Goal: Task Accomplishment & Management: Complete application form

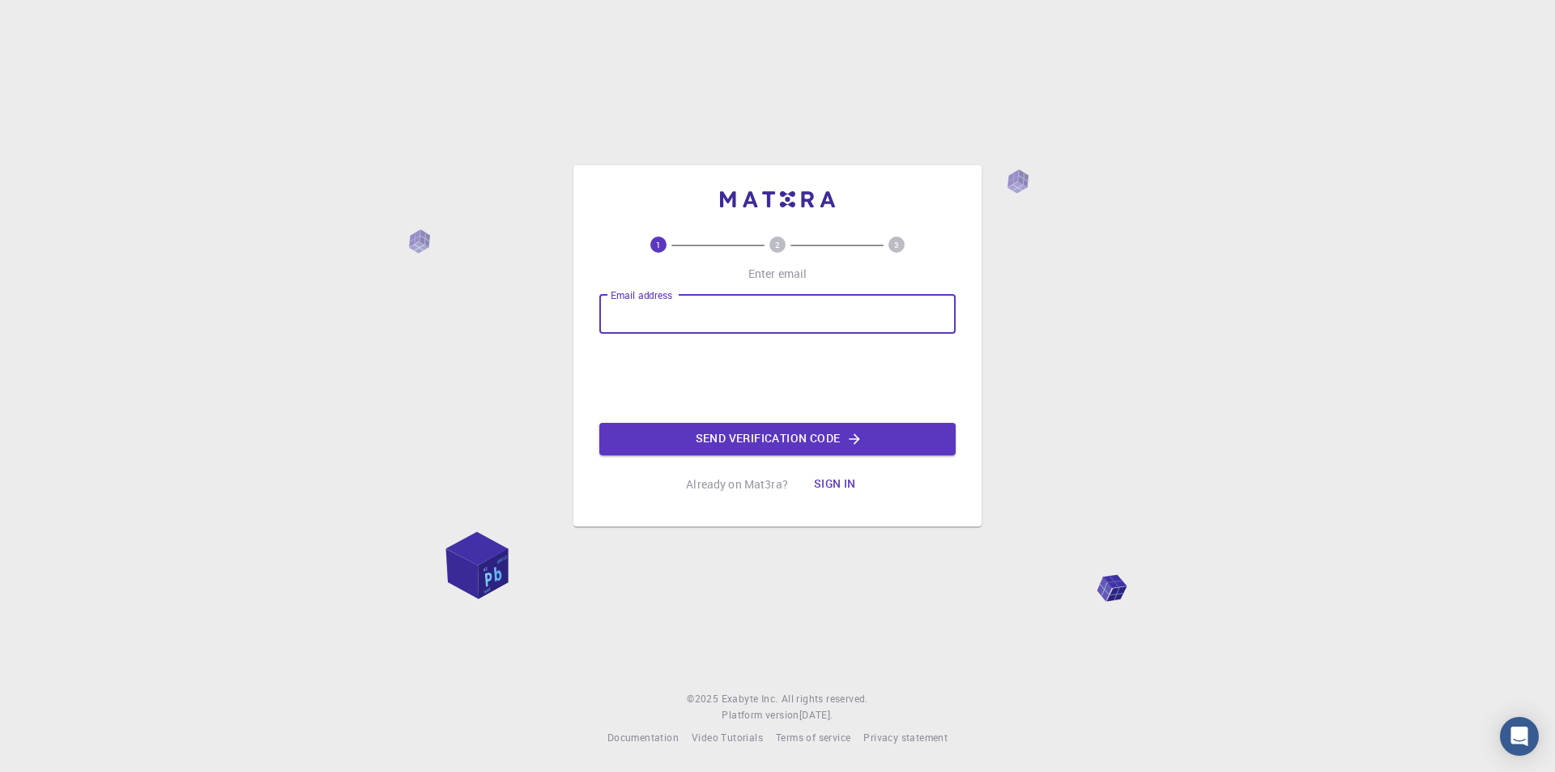
click at [687, 310] on input "Email address" at bounding box center [777, 314] width 356 height 39
type input "[EMAIL_ADDRESS][DOMAIN_NAME]"
click at [733, 442] on button "Send verification code" at bounding box center [777, 439] width 356 height 32
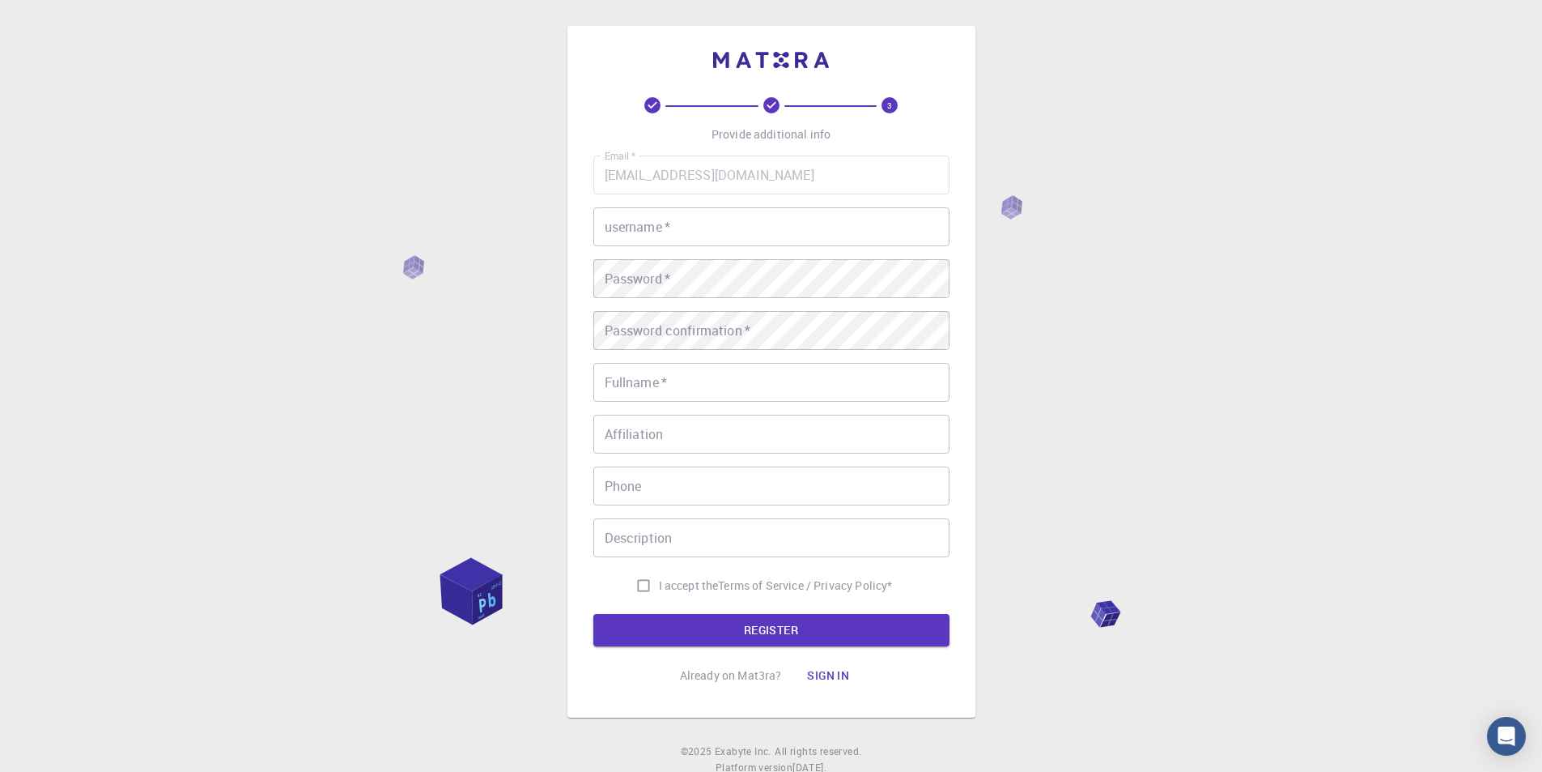
click at [725, 236] on input "username   *" at bounding box center [771, 226] width 356 height 39
type input "khayal"
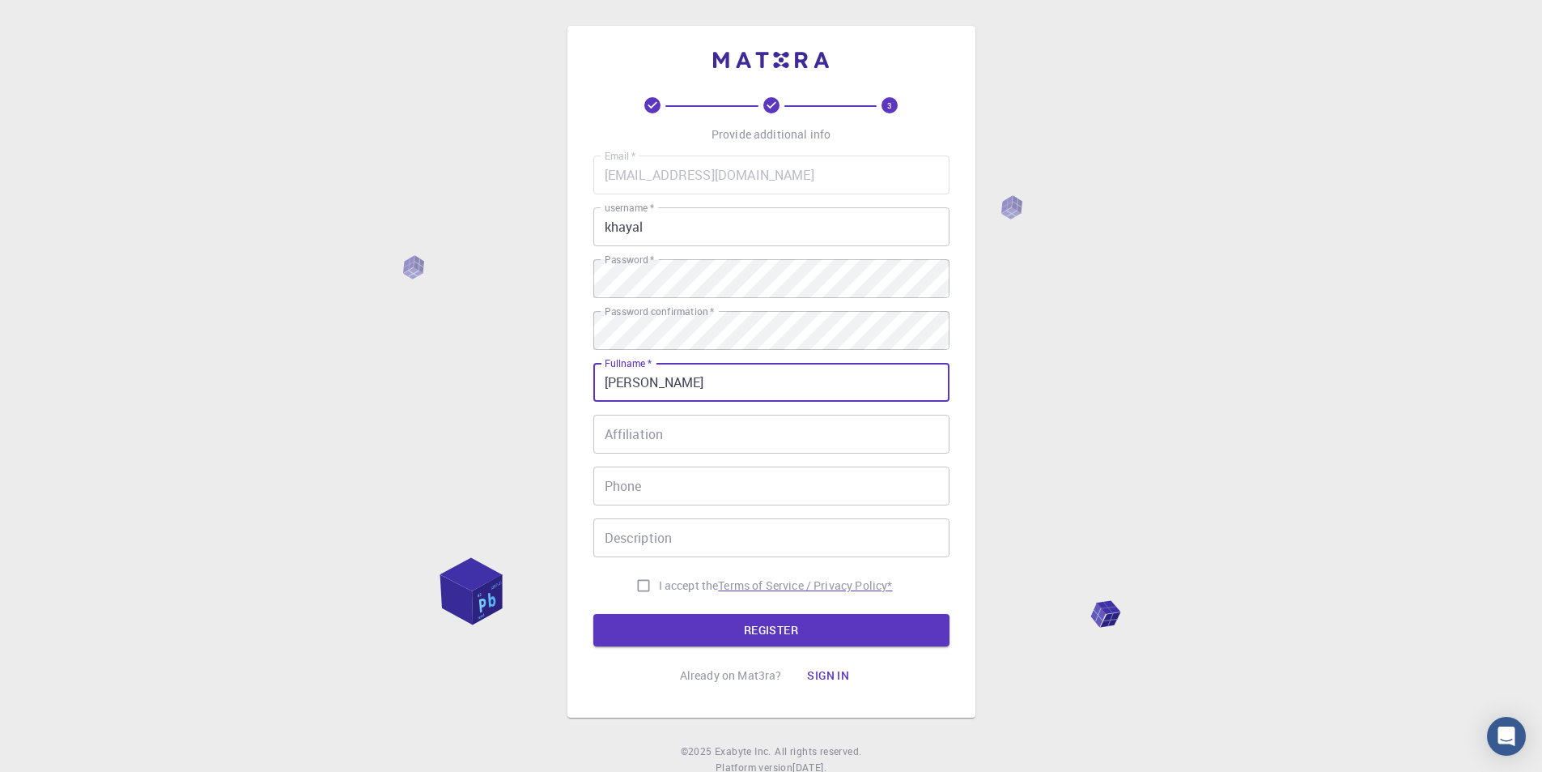
type input "[PERSON_NAME]"
click at [746, 585] on p "Terms of Service / Privacy Policy *" at bounding box center [805, 585] width 174 height 16
click at [635, 589] on input "I accept the Terms of Service / Privacy Policy *" at bounding box center [643, 585] width 31 height 31
checkbox input "true"
click at [729, 632] on button "REGISTER" at bounding box center [771, 630] width 356 height 32
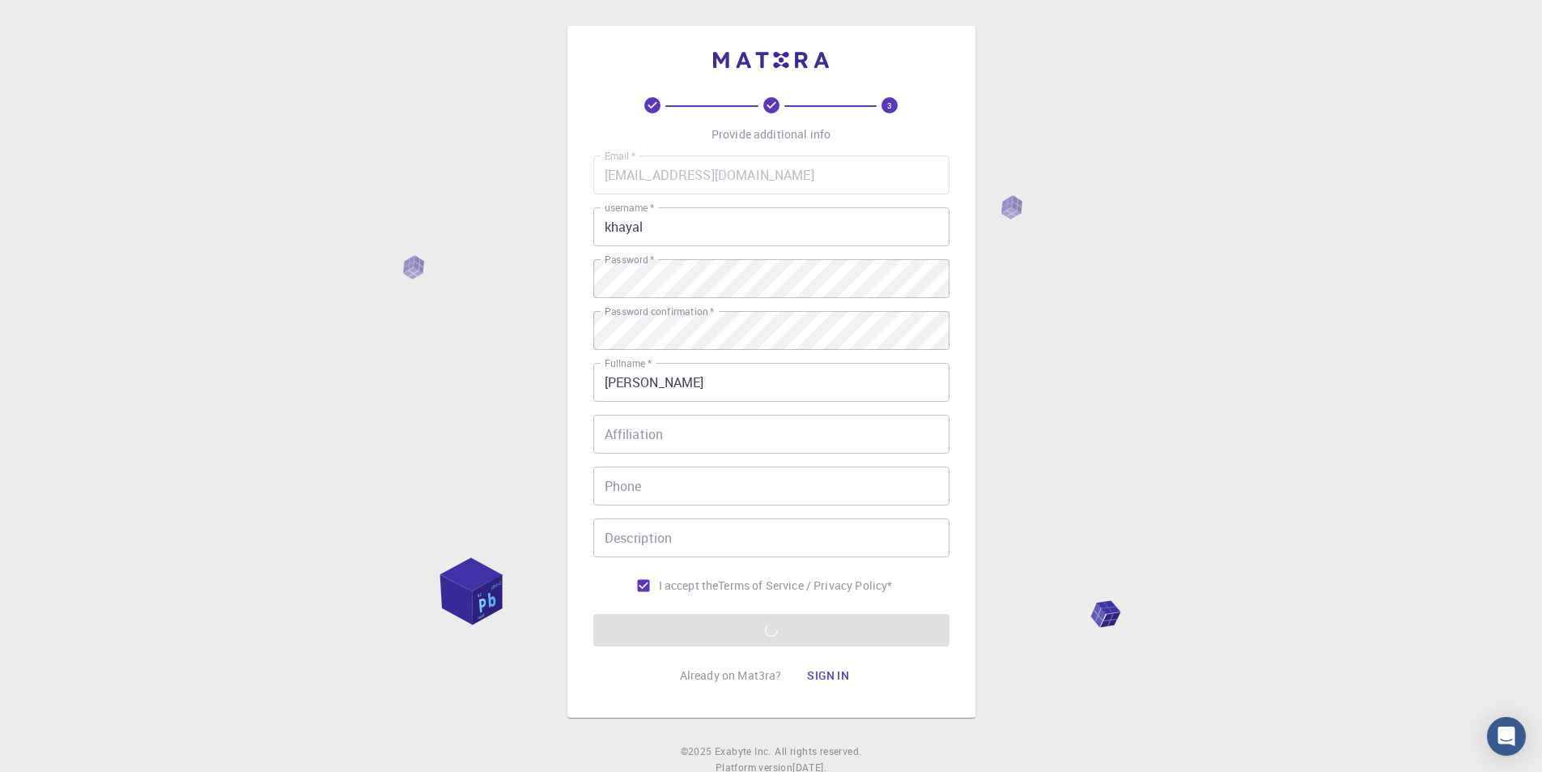
click at [1070, 303] on div "3 Provide additional info Email   * [EMAIL_ADDRESS][DOMAIN_NAME] Email   * user…" at bounding box center [771, 412] width 1542 height 824
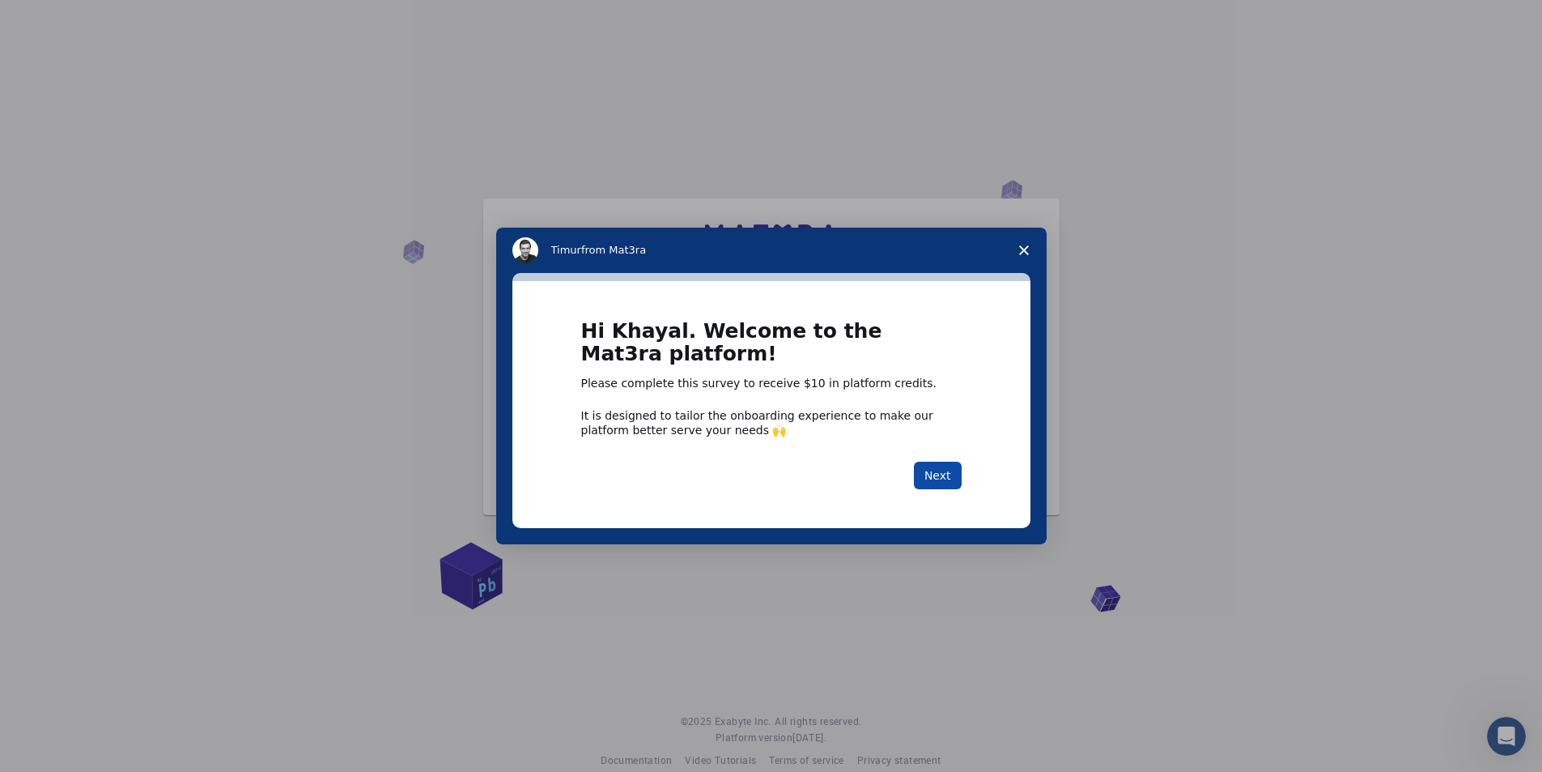
click at [936, 464] on button "Next" at bounding box center [938, 475] width 48 height 28
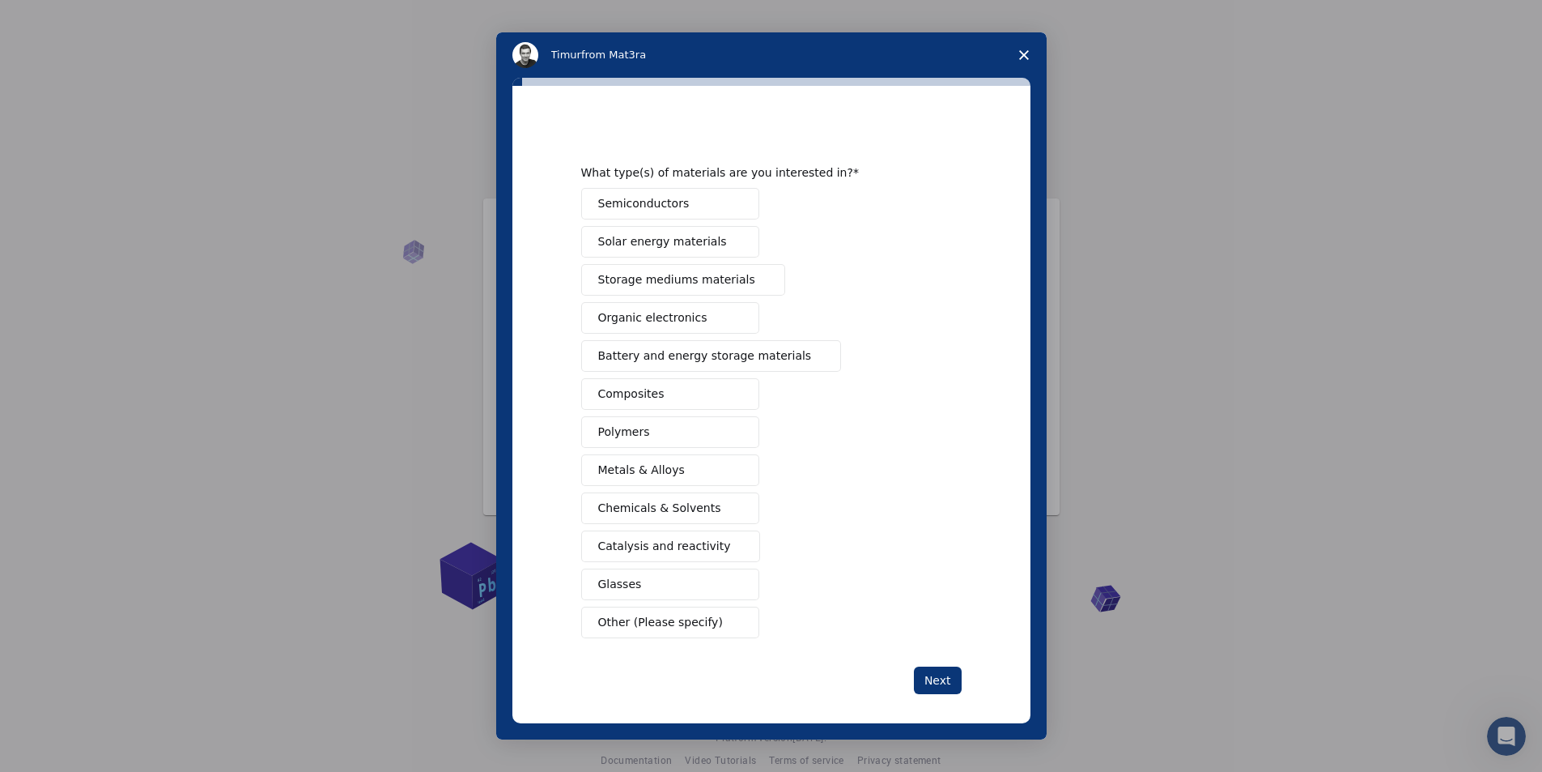
click at [930, 474] on div "Semiconductors Solar energy materials Storage mediums materials Organic electro…" at bounding box center [771, 413] width 381 height 450
click at [944, 678] on button "Next" at bounding box center [938, 680] width 48 height 28
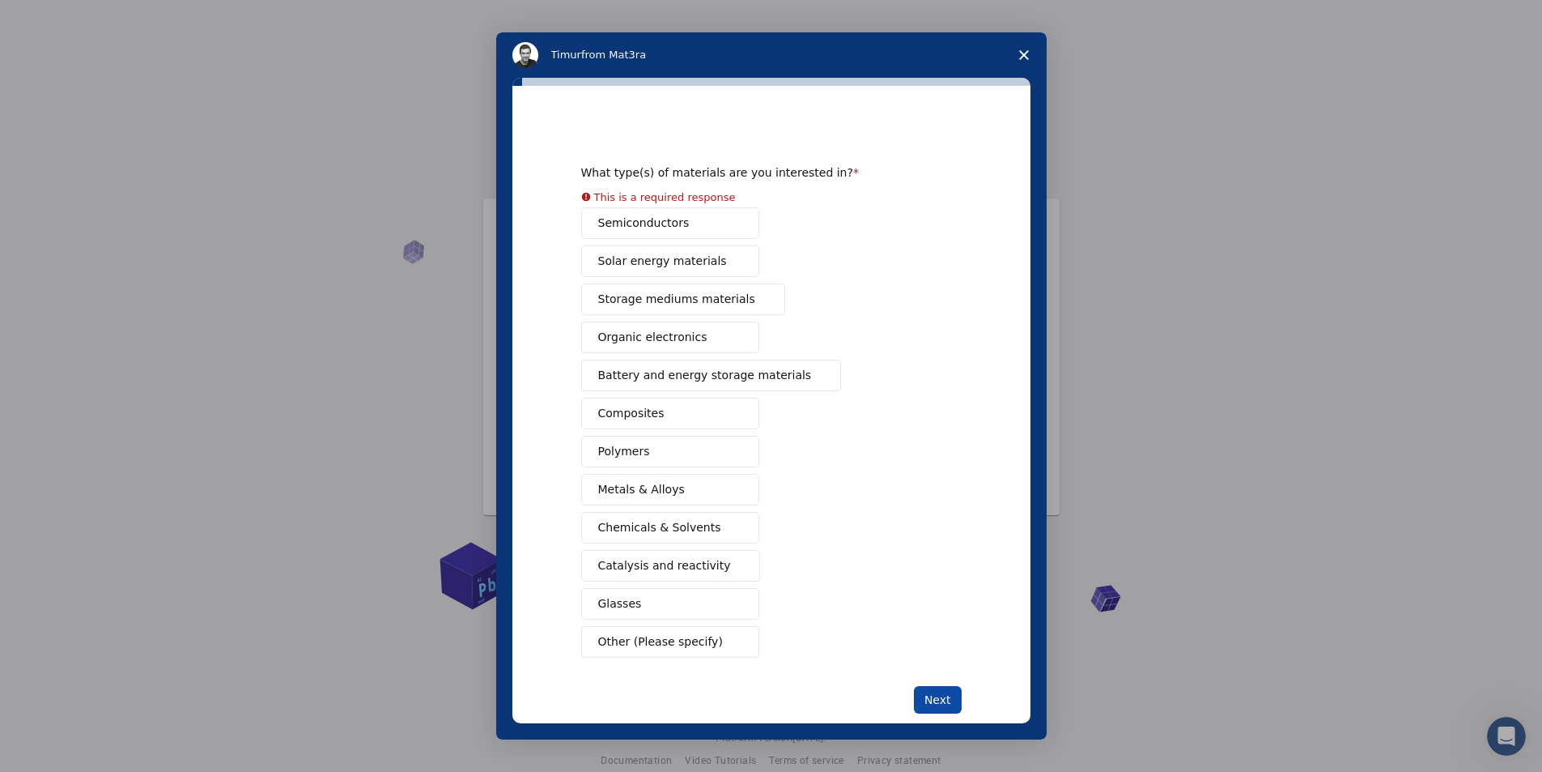
click at [942, 695] on button "Next" at bounding box center [938, 700] width 48 height 28
click at [942, 703] on button "Next" at bounding box center [938, 700] width 48 height 28
click at [1026, 53] on polygon "Close survey" at bounding box center [1024, 55] width 10 height 10
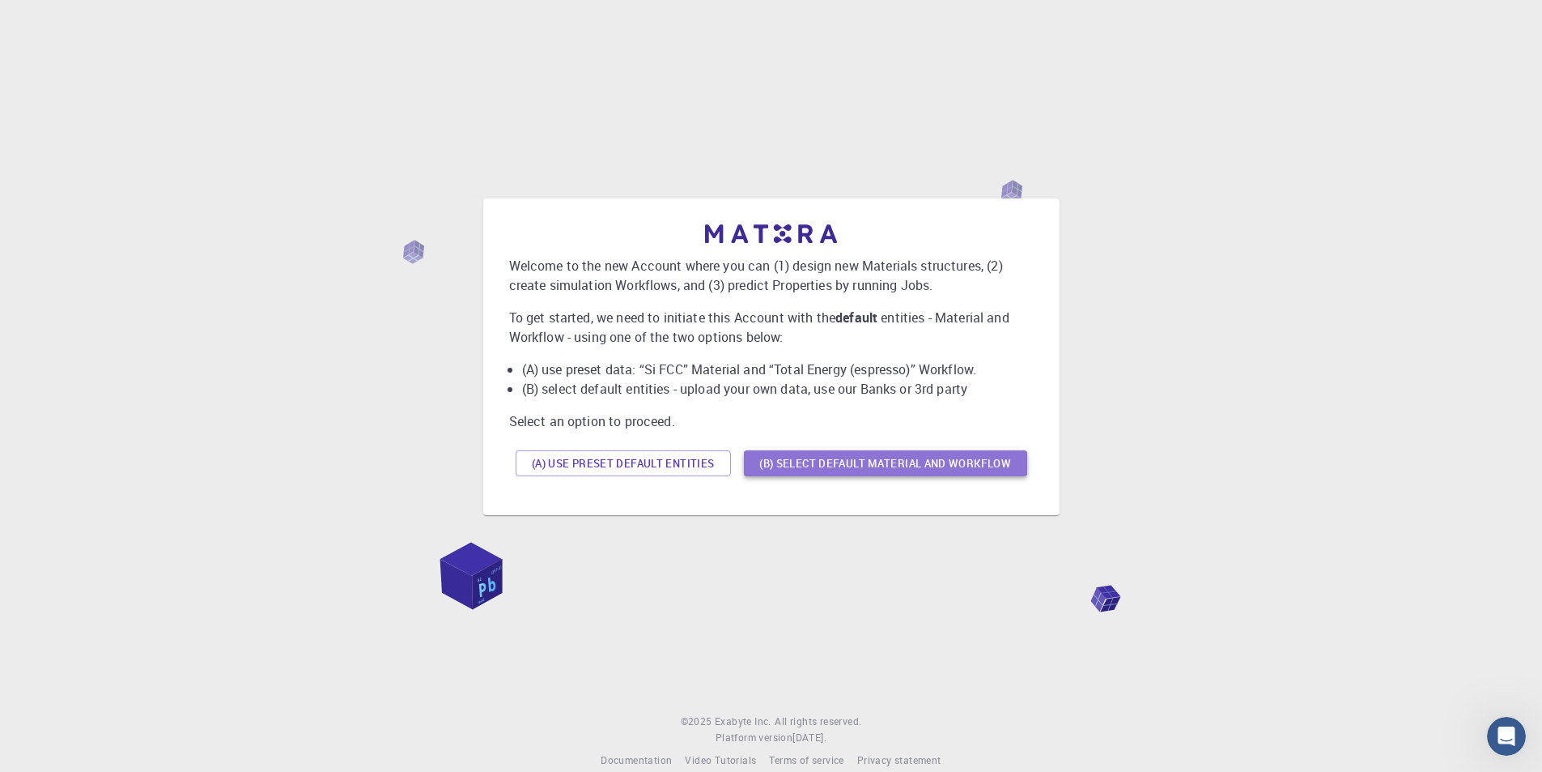
click at [823, 473] on button "(B) Select default material and workflow" at bounding box center [885, 463] width 283 height 26
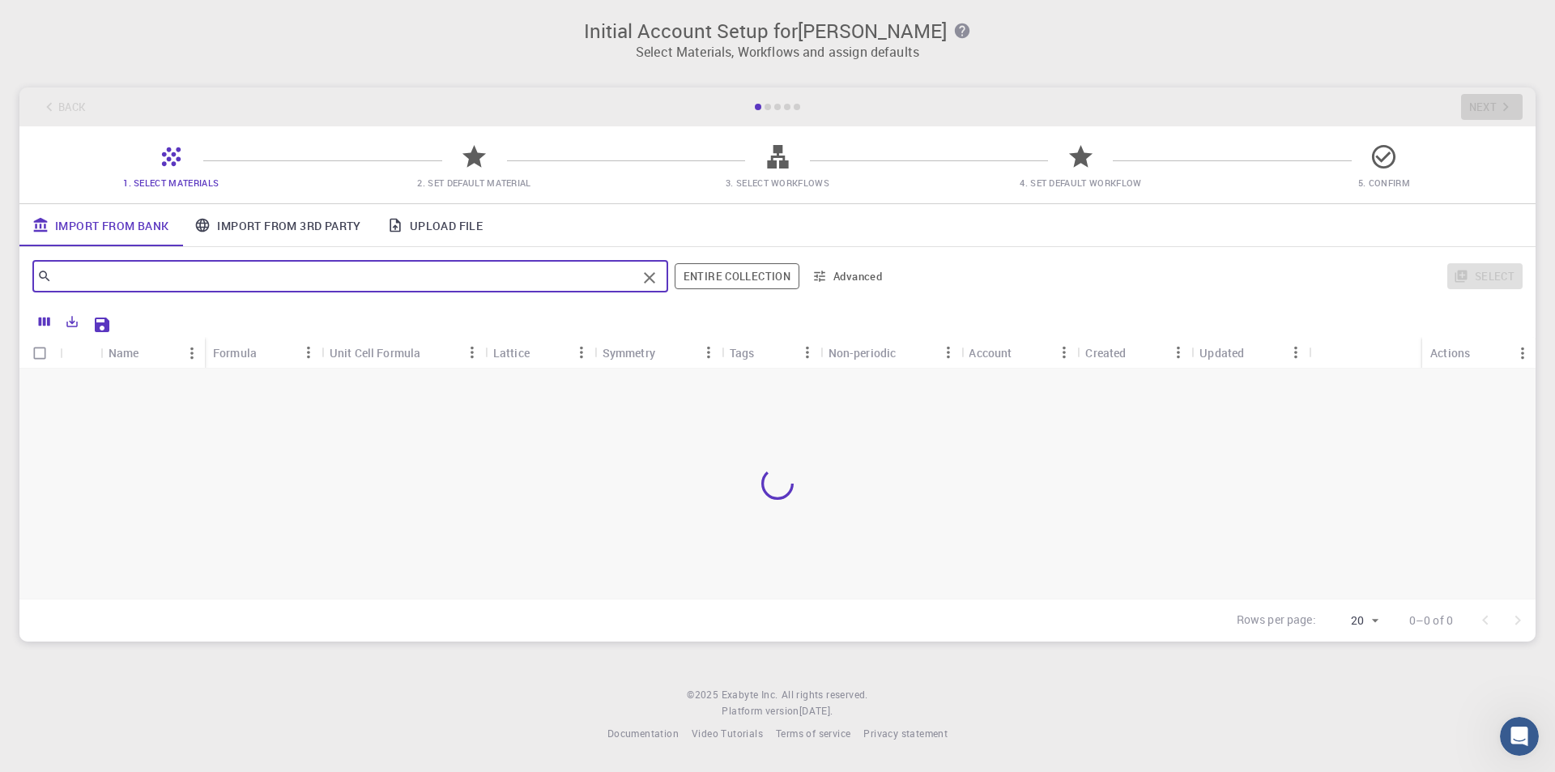
click at [354, 271] on input "text" at bounding box center [344, 276] width 585 height 23
click at [1140, 279] on div "Select" at bounding box center [1209, 276] width 626 height 39
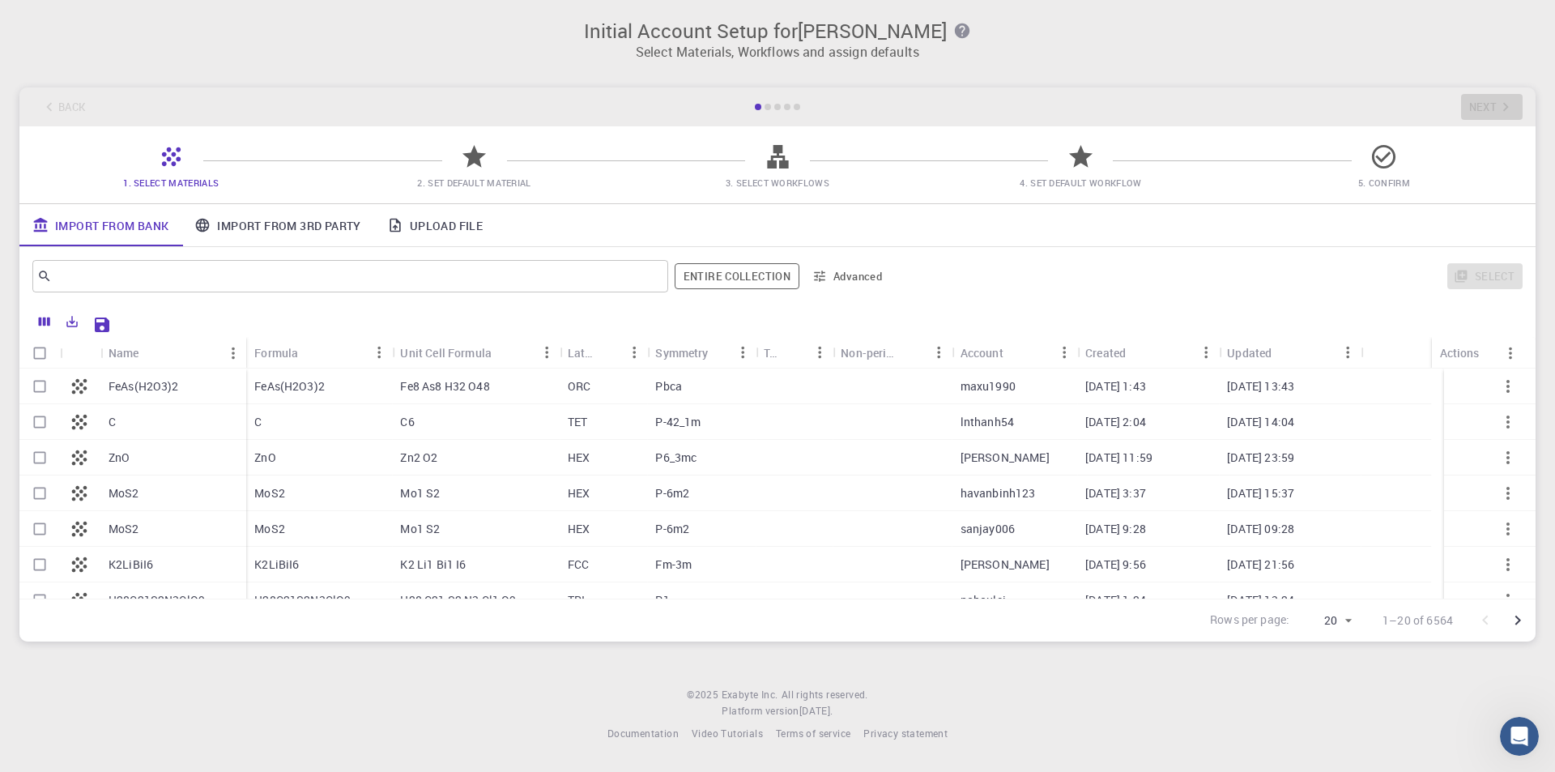
click at [476, 147] on icon at bounding box center [474, 156] width 28 height 28
click at [1379, 161] on icon at bounding box center [1383, 156] width 28 height 28
click at [758, 277] on button "Entire collection" at bounding box center [736, 276] width 125 height 26
click at [1512, 729] on icon "Open Intercom Messenger" at bounding box center [1517, 734] width 27 height 27
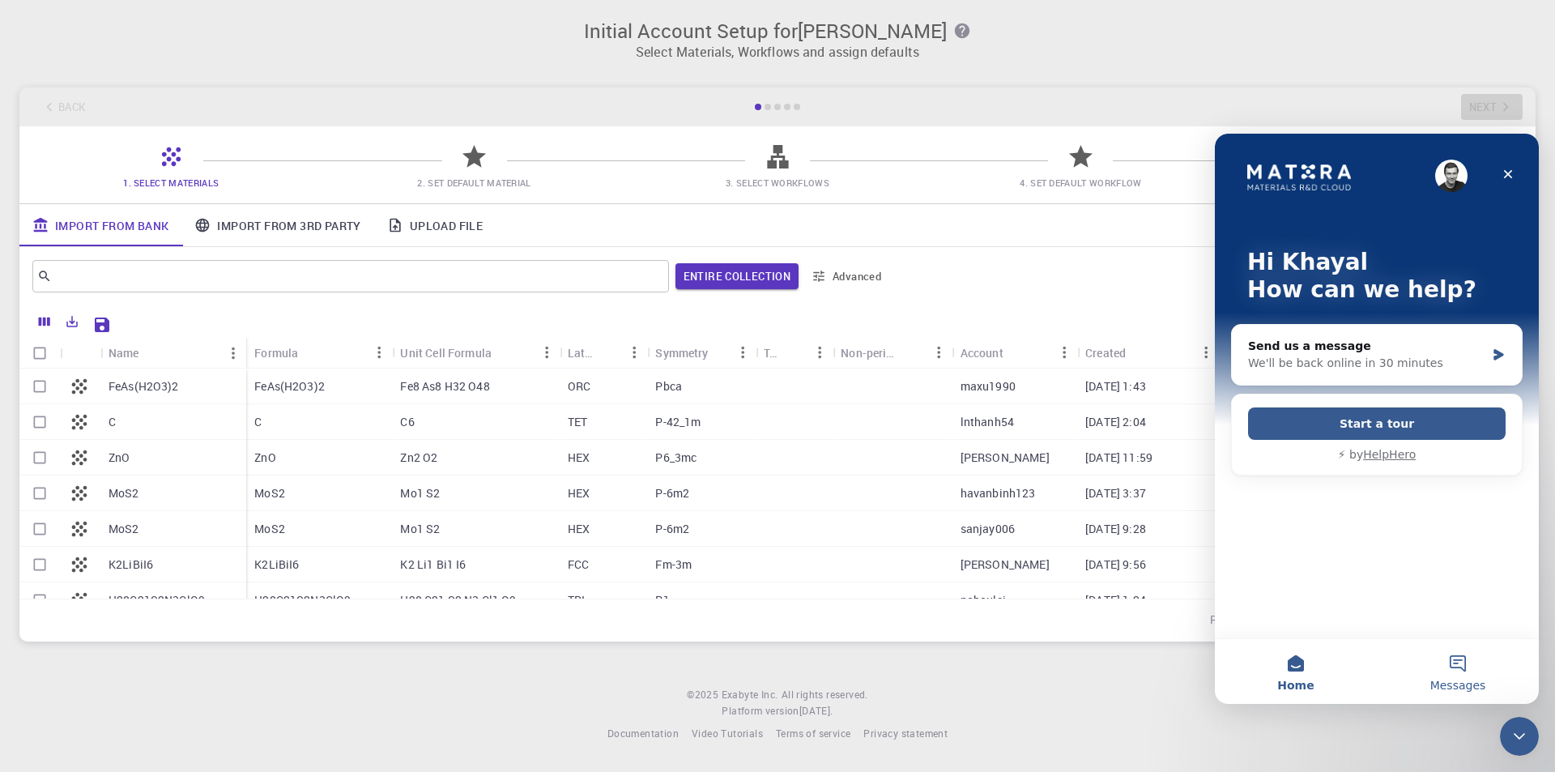
click at [1457, 661] on button "Messages" at bounding box center [1457, 671] width 162 height 65
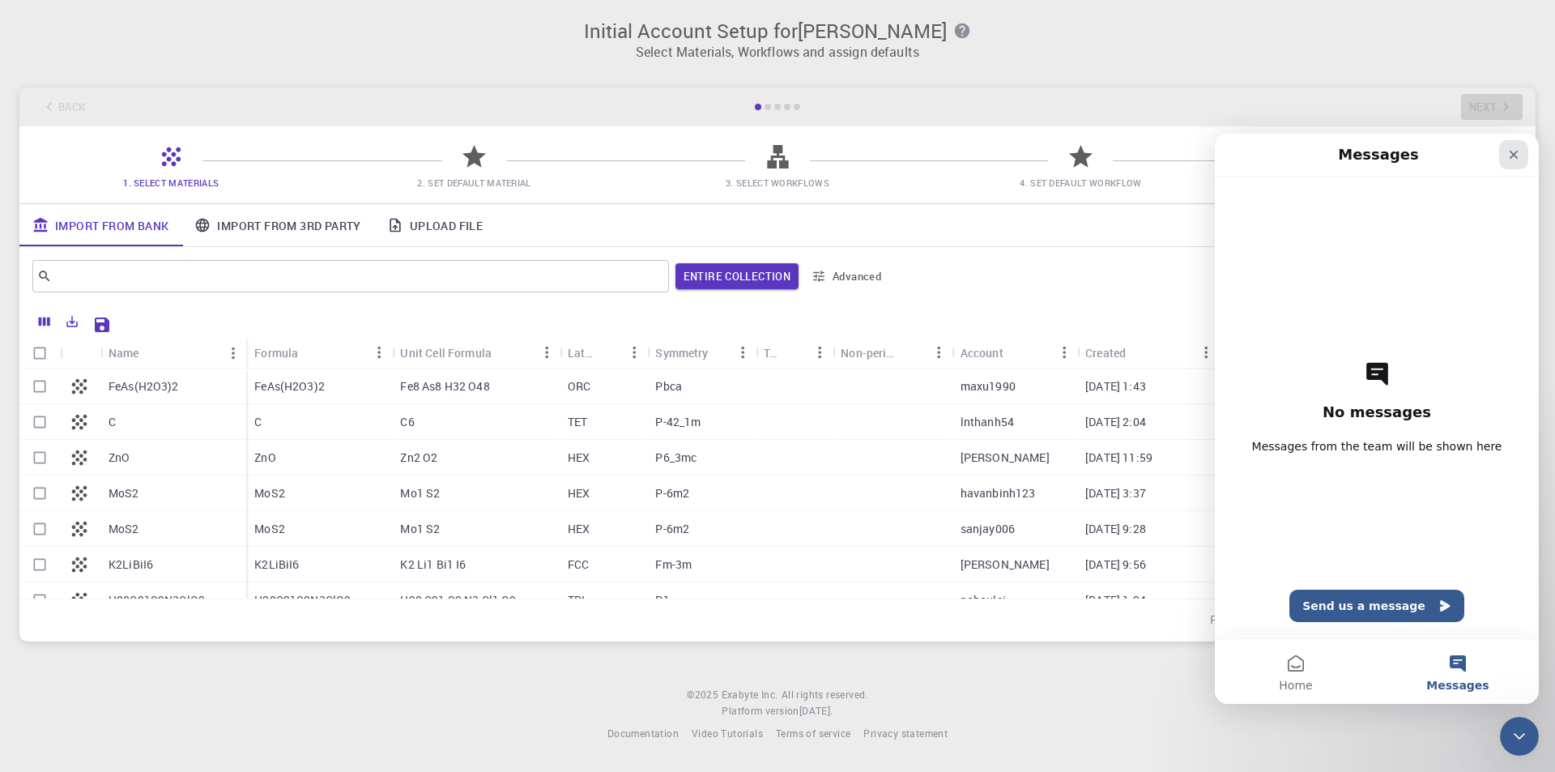
click at [1517, 154] on icon "Close" at bounding box center [1513, 154] width 13 height 13
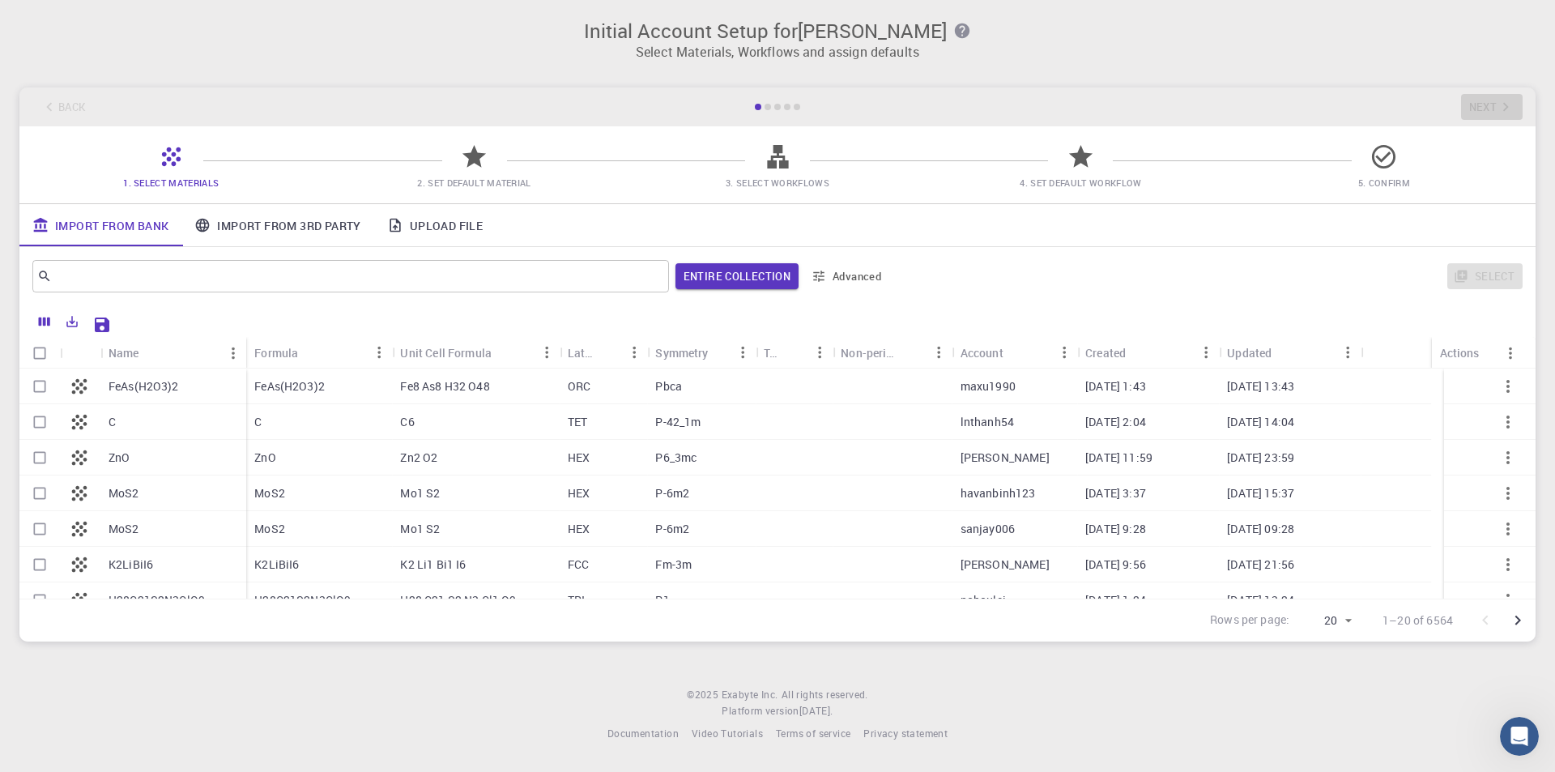
click at [777, 104] on div at bounding box center [777, 107] width 6 height 6
click at [767, 100] on div "Back Next" at bounding box center [777, 106] width 1516 height 39
click at [844, 281] on button "Advanced" at bounding box center [847, 276] width 84 height 26
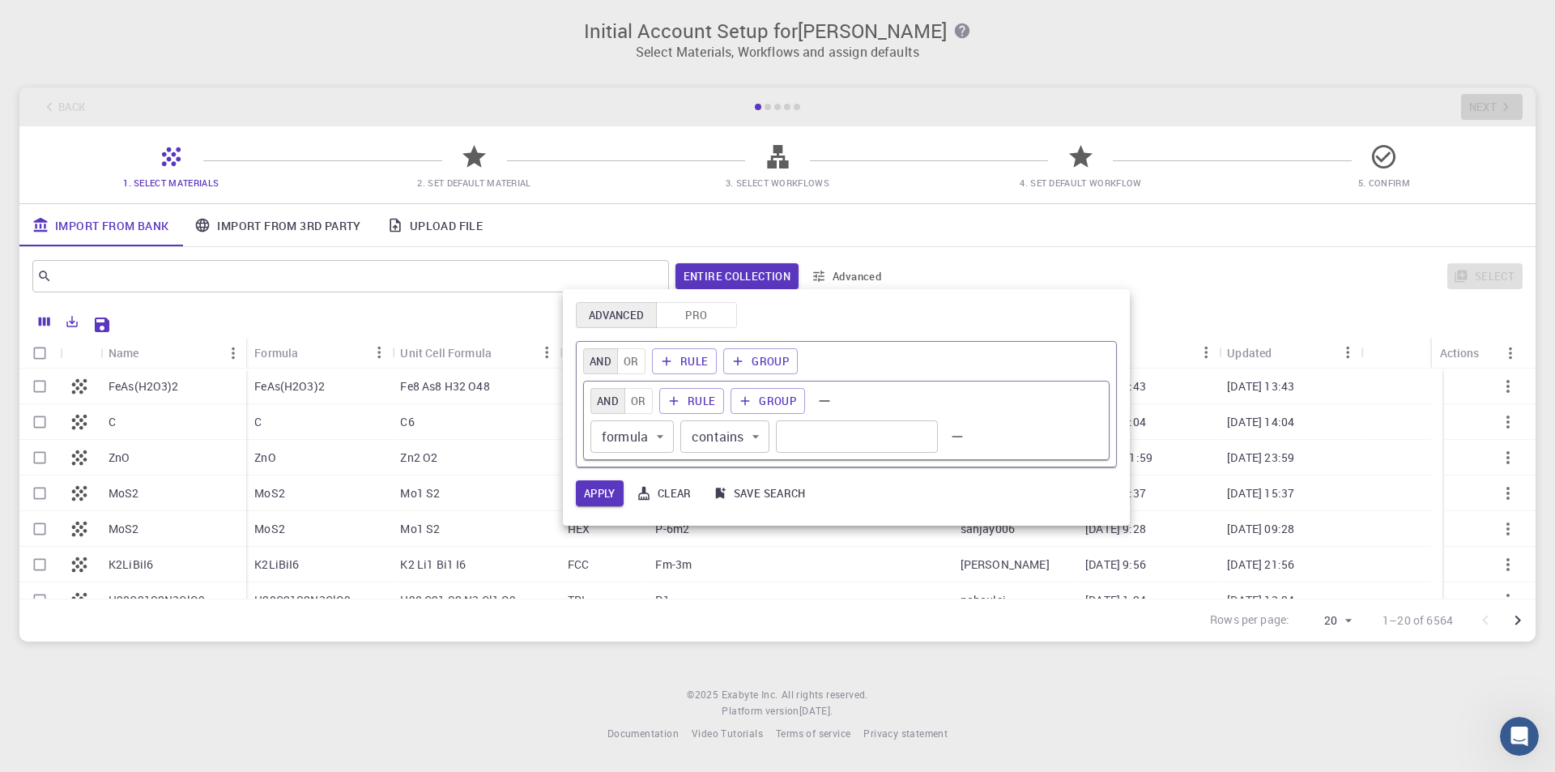
click at [769, 268] on div at bounding box center [777, 386] width 1555 height 772
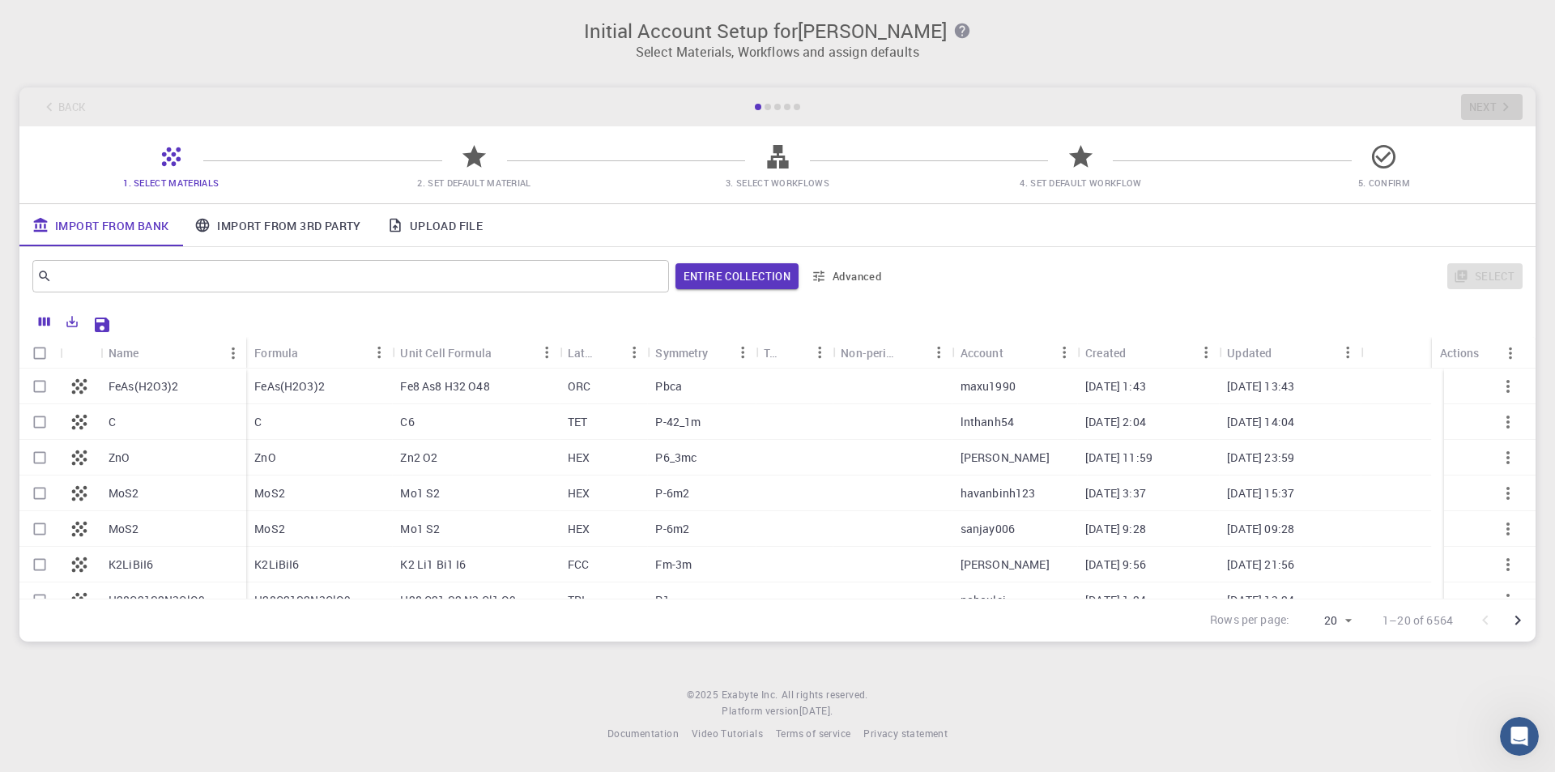
click at [991, 266] on div "Select" at bounding box center [1208, 276] width 627 height 39
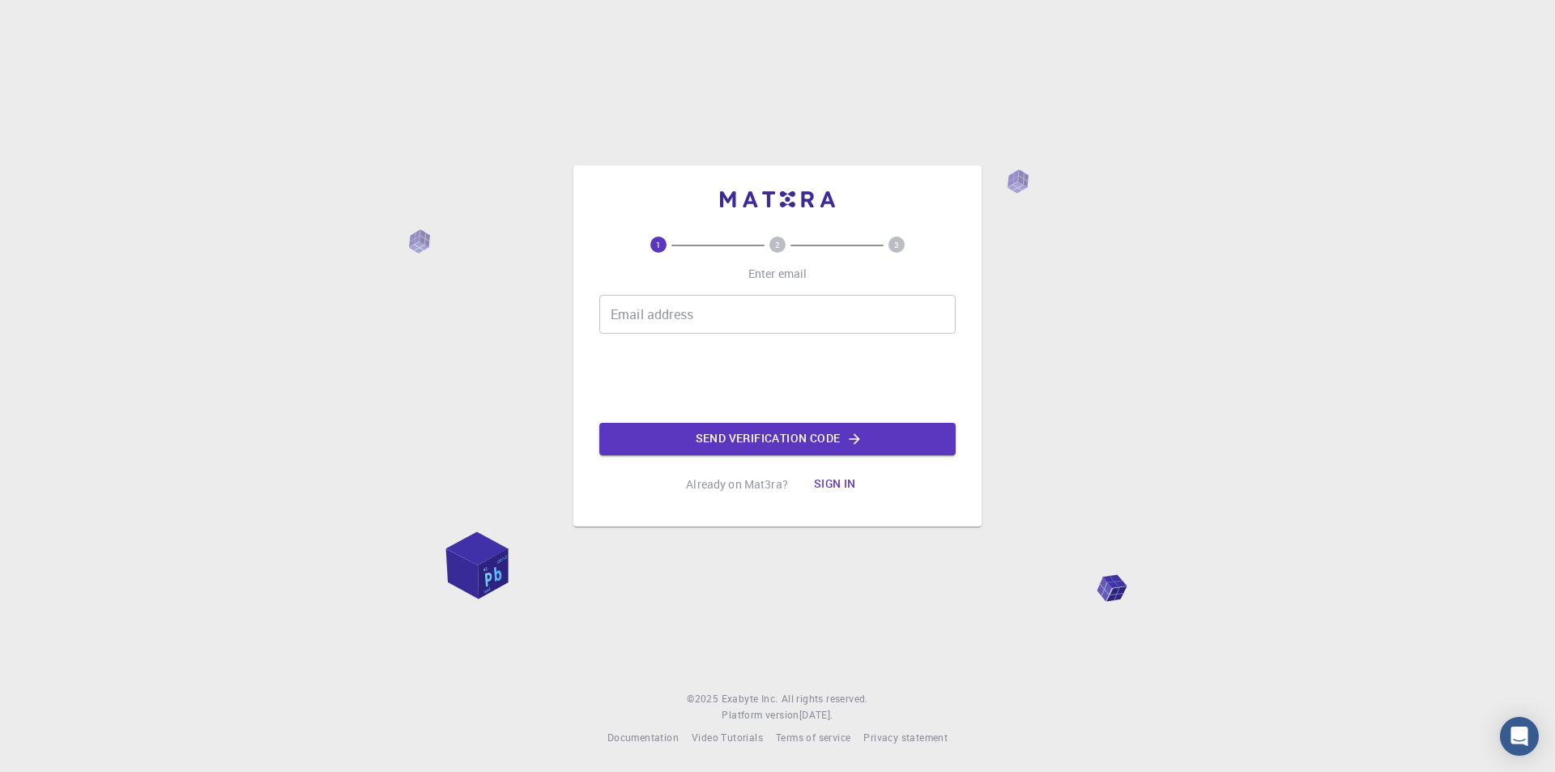
click at [789, 299] on input "Email address" at bounding box center [777, 314] width 356 height 39
type input "khayal"
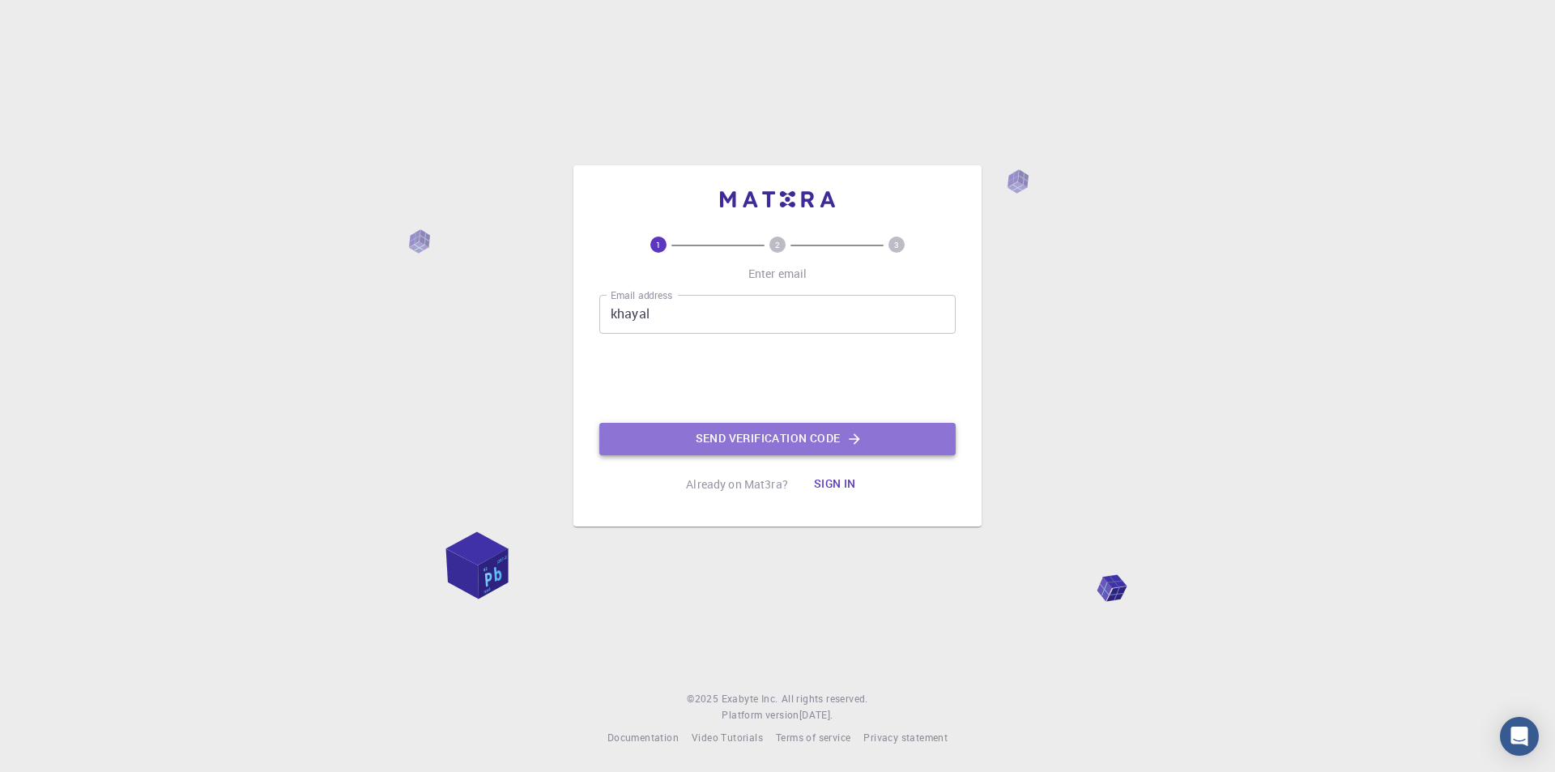
click at [789, 442] on button "Send verification code" at bounding box center [777, 439] width 356 height 32
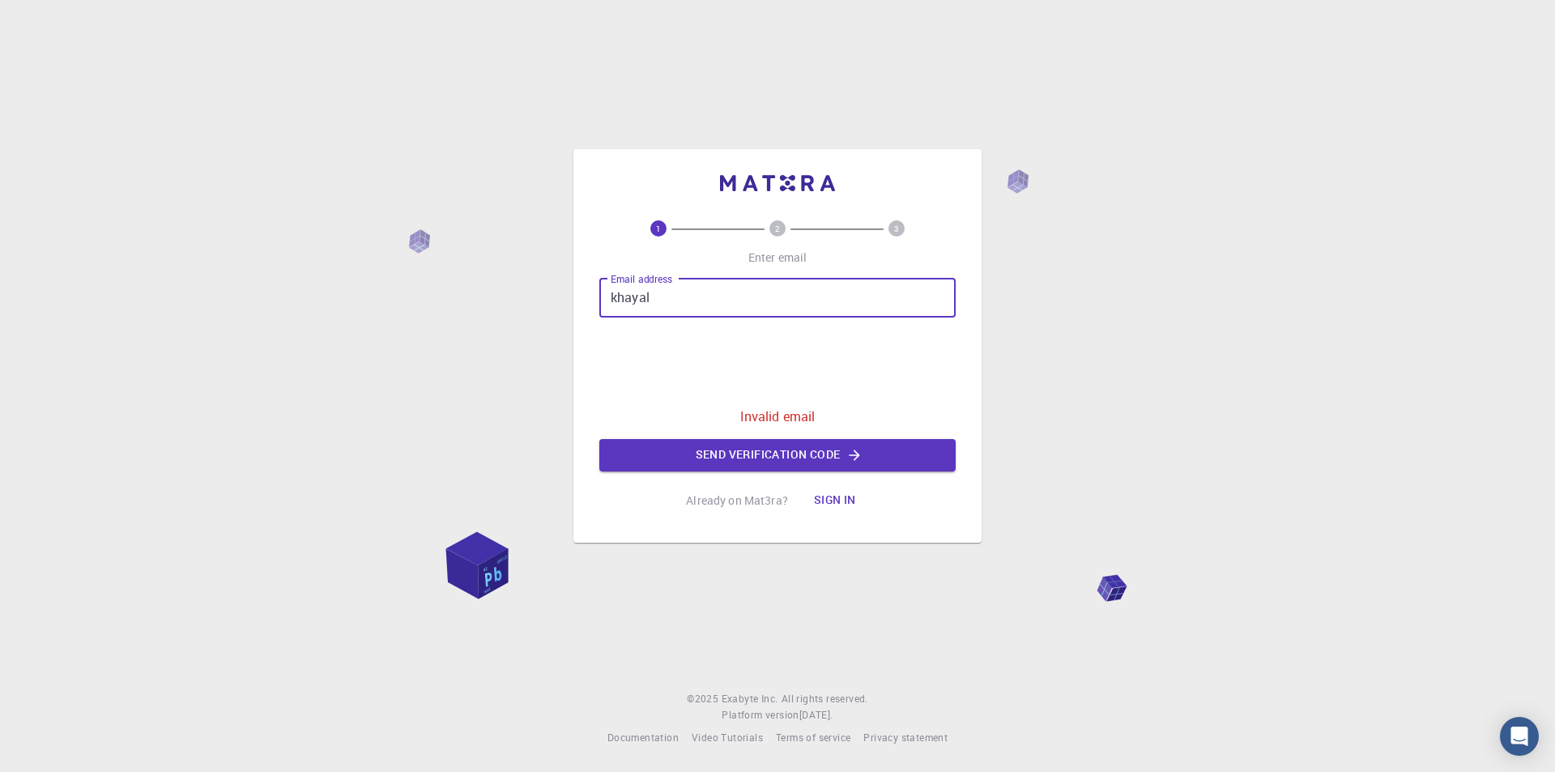
click at [681, 291] on input "khayal" at bounding box center [777, 298] width 356 height 39
click at [705, 293] on input "khayal" at bounding box center [777, 298] width 356 height 39
click at [704, 289] on input "khayal" at bounding box center [777, 298] width 356 height 39
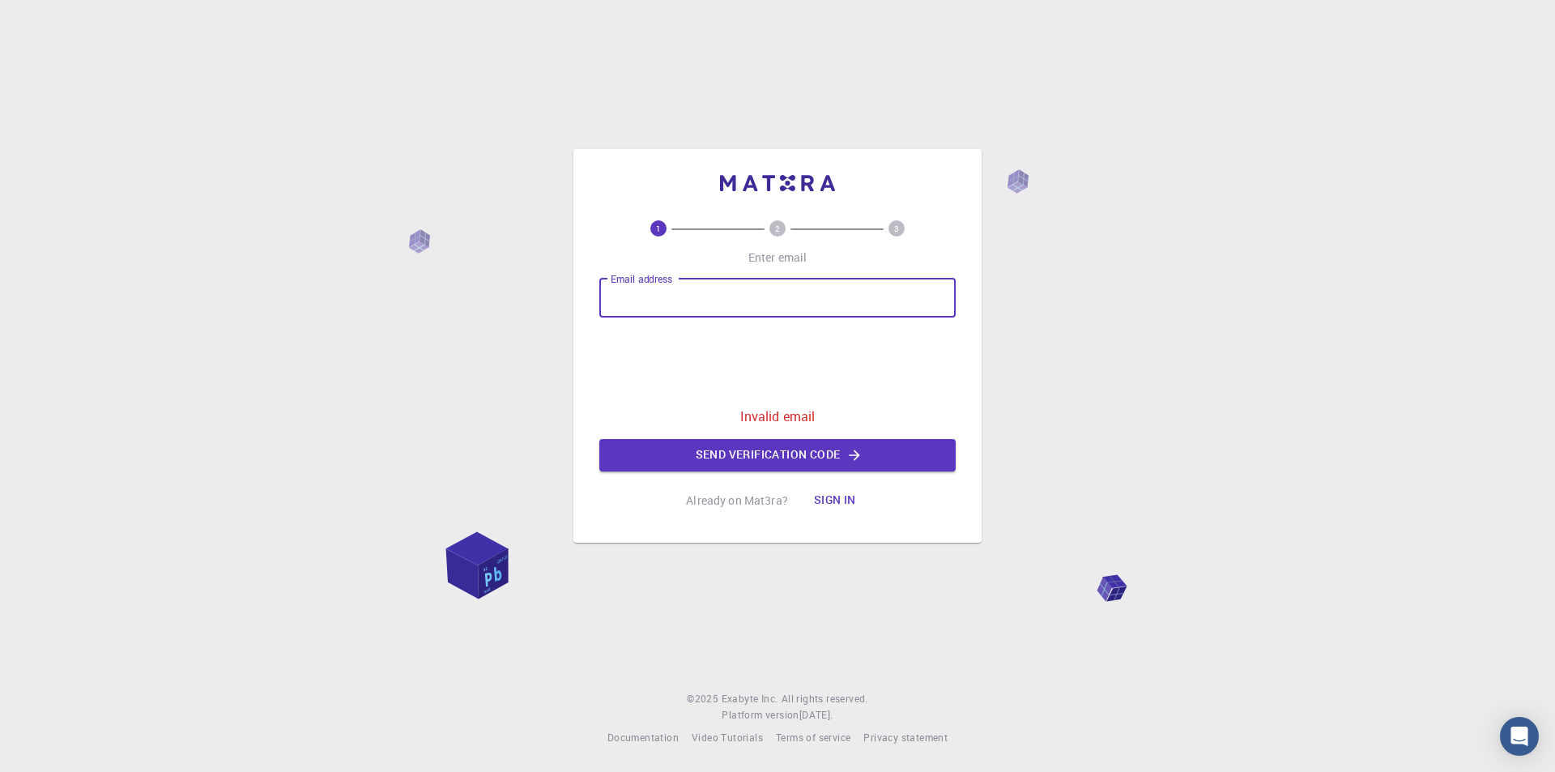
click at [1137, 303] on div "1 2 3 Enter email Email address Email address 0cAFcWeA7pOIFyFDAlla3KDMT4XBCpHmw…" at bounding box center [777, 386] width 1555 height 772
